Goal: Information Seeking & Learning: Learn about a topic

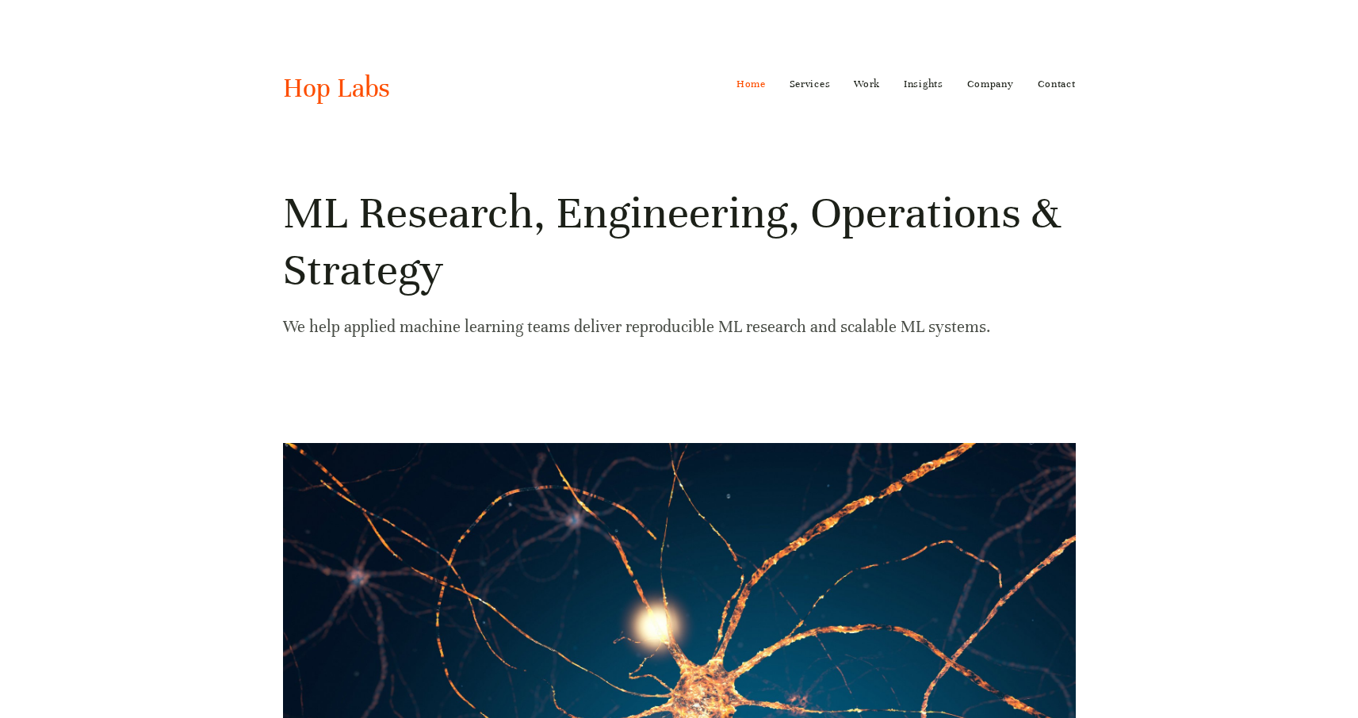
click at [500, 315] on p "We help applied machine learning teams deliver reproducible ML research and sca…" at bounding box center [679, 327] width 793 height 28
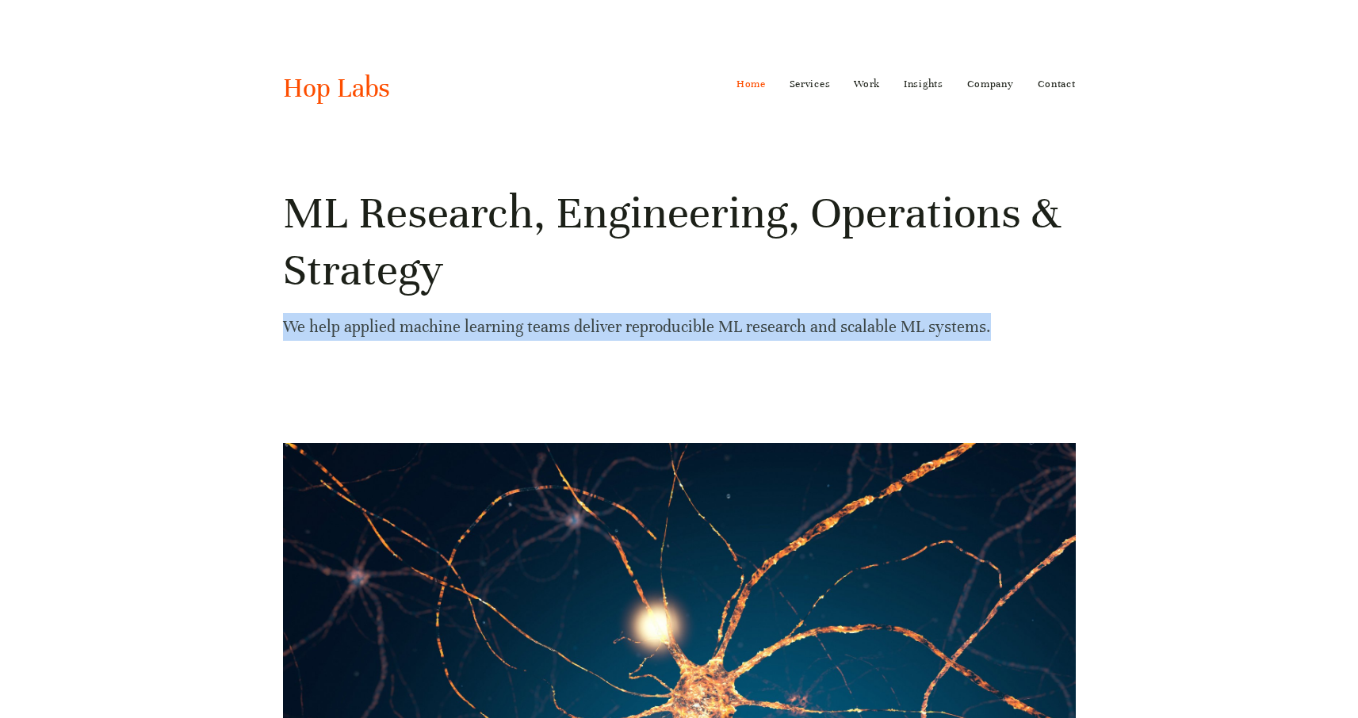
click at [500, 315] on p "We help applied machine learning teams deliver reproducible ML research and sca…" at bounding box center [679, 327] width 793 height 28
click at [527, 316] on p "We help applied machine learning teams deliver reproducible ML research and sca…" at bounding box center [679, 327] width 793 height 28
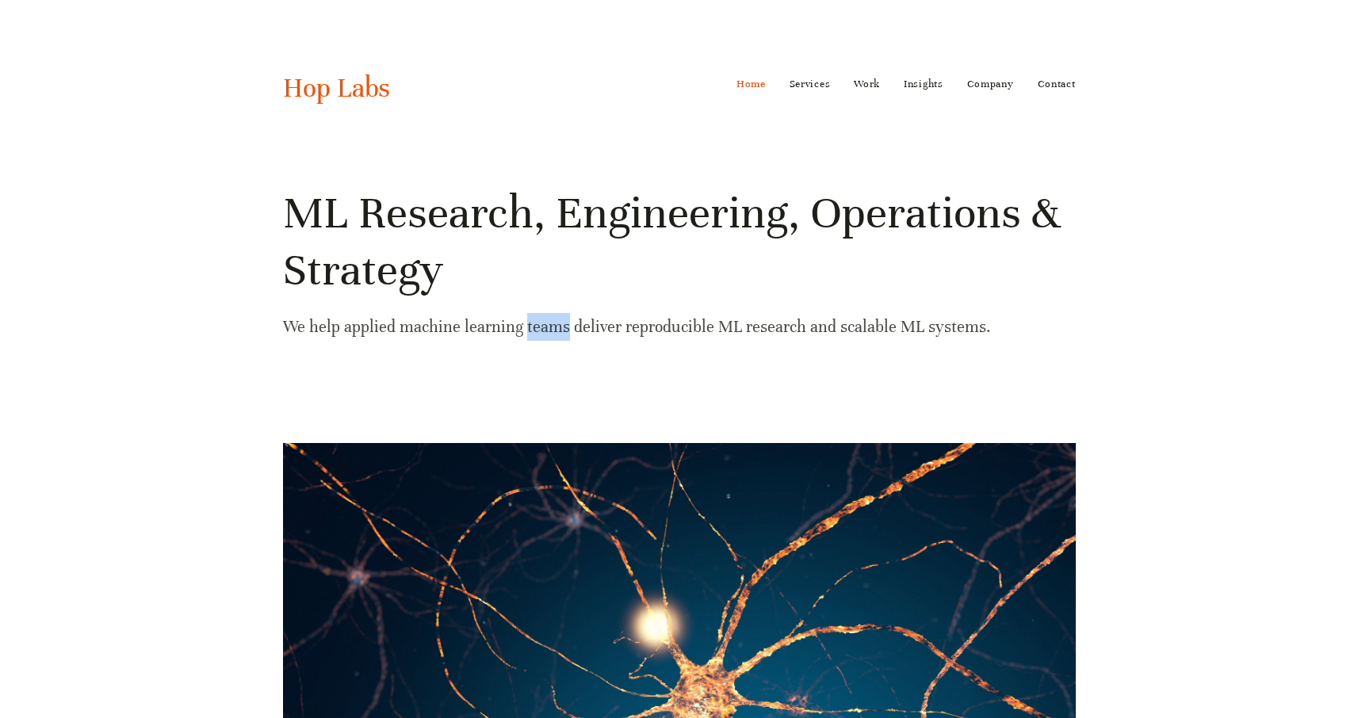
click at [527, 316] on p "We help applied machine learning teams deliver reproducible ML research and sca…" at bounding box center [679, 327] width 793 height 28
click at [322, 298] on h1 "ML Research, Engineering, Operations & Strategy" at bounding box center [679, 242] width 793 height 114
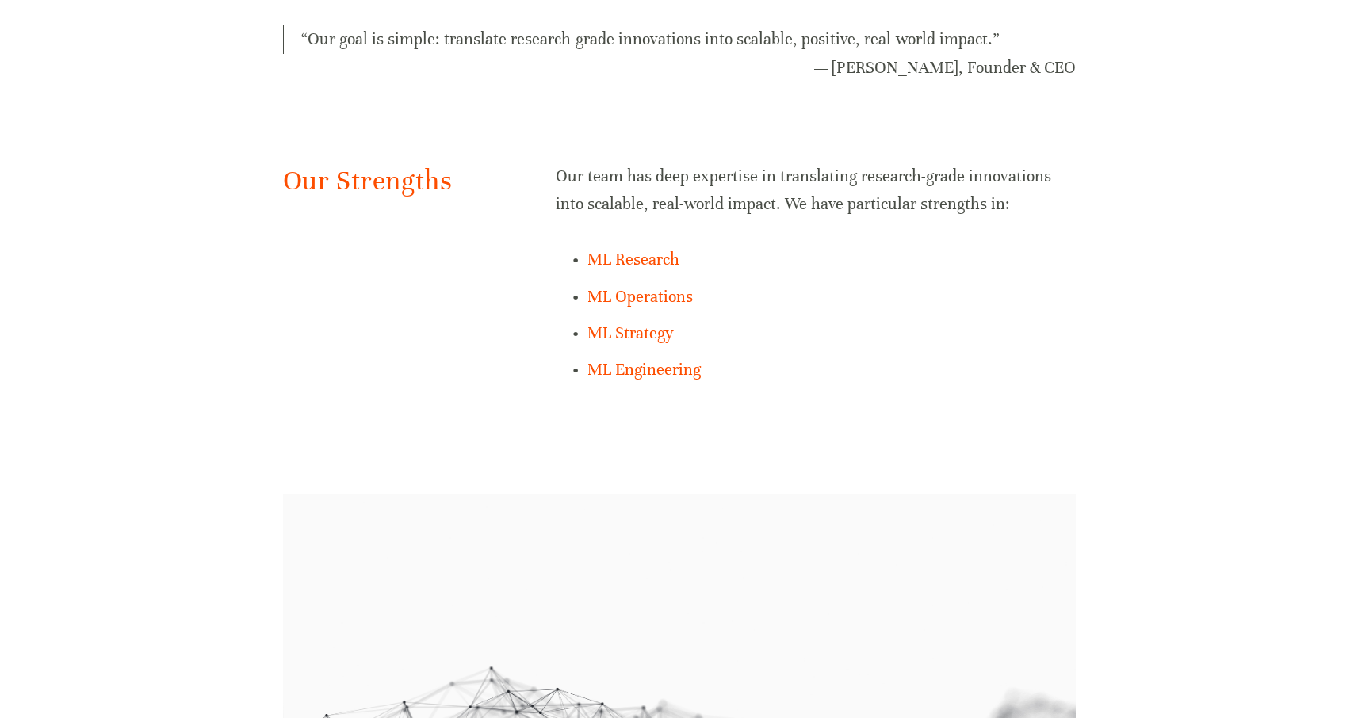
click at [801, 376] on p "ML Engineering" at bounding box center [830, 370] width 487 height 28
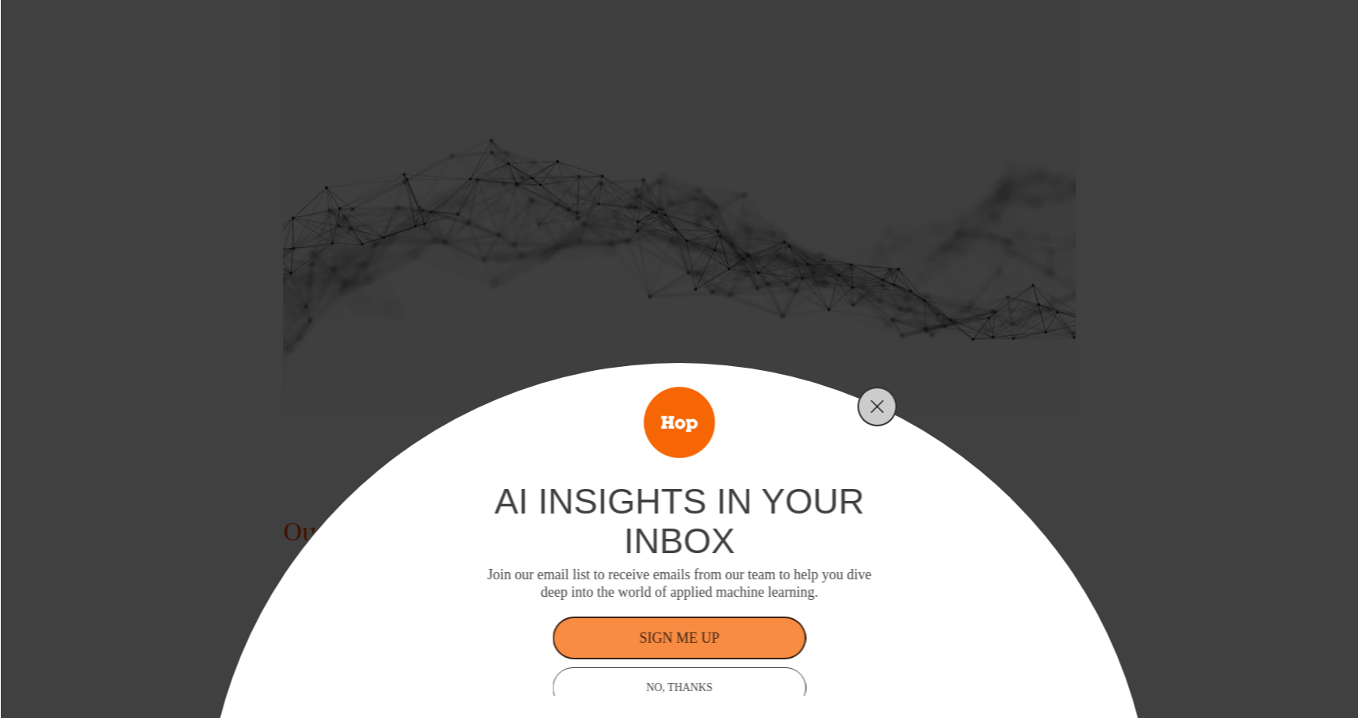
scroll to position [1984, 0]
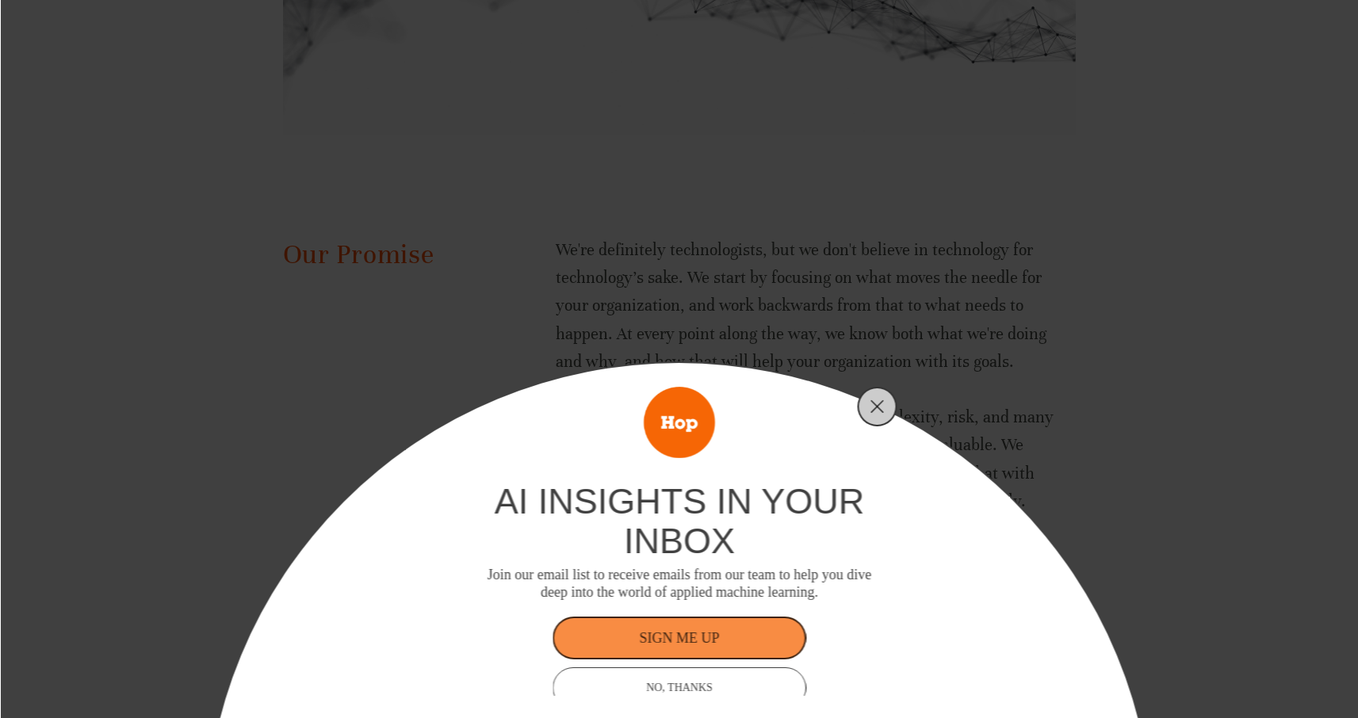
click at [652, 307] on div "ai insights in your inbox Join our email list to receive emails from our team t…" at bounding box center [679, 359] width 1358 height 718
